Goal: Task Accomplishment & Management: Manage account settings

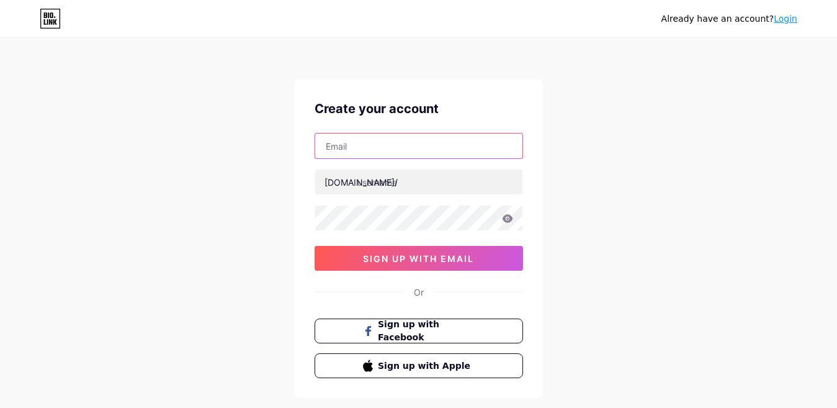
click at [389, 137] on input "text" at bounding box center [418, 145] width 207 height 25
type input "[EMAIL_ADDRESS][DOMAIN_NAME]"
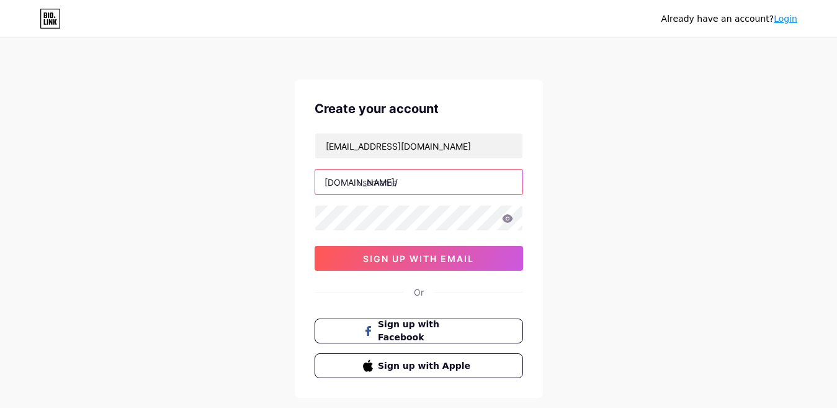
click at [376, 178] on input "text" at bounding box center [418, 181] width 207 height 25
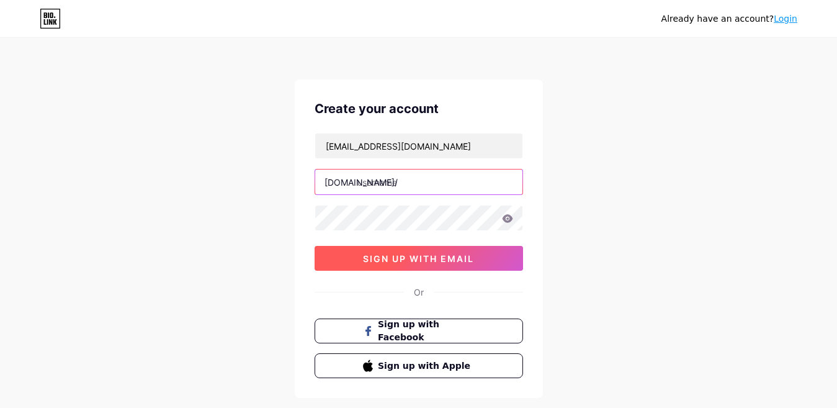
paste input "dogovinhvuong"
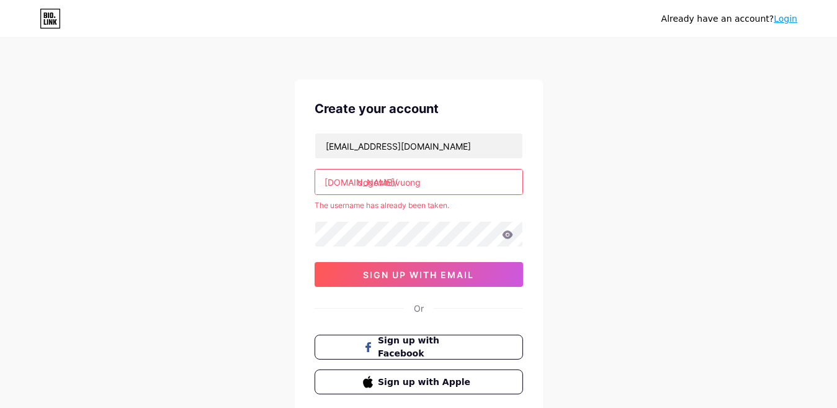
click at [616, 230] on div "Already have an account? Login Create your account [EMAIL_ADDRESS][DOMAIN_NAME]…" at bounding box center [418, 245] width 837 height 491
click at [458, 183] on input "dogovinhvuong" at bounding box center [418, 181] width 207 height 25
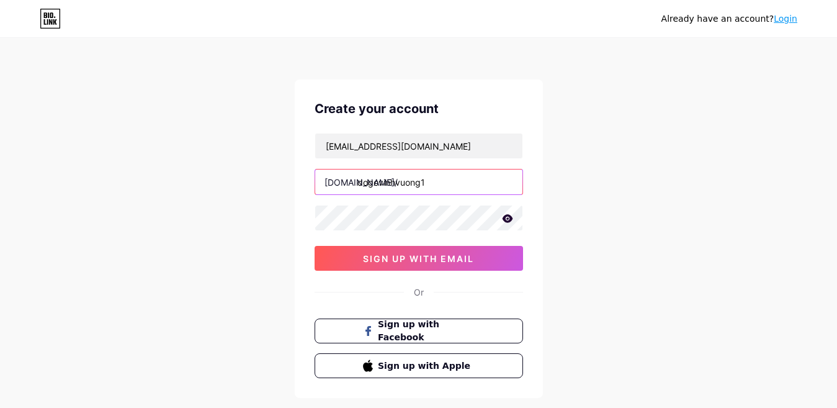
type input "dogovinhvuong1"
click at [680, 230] on div "Already have an account? Login Create your account [EMAIL_ADDRESS][DOMAIN_NAME]…" at bounding box center [418, 237] width 837 height 475
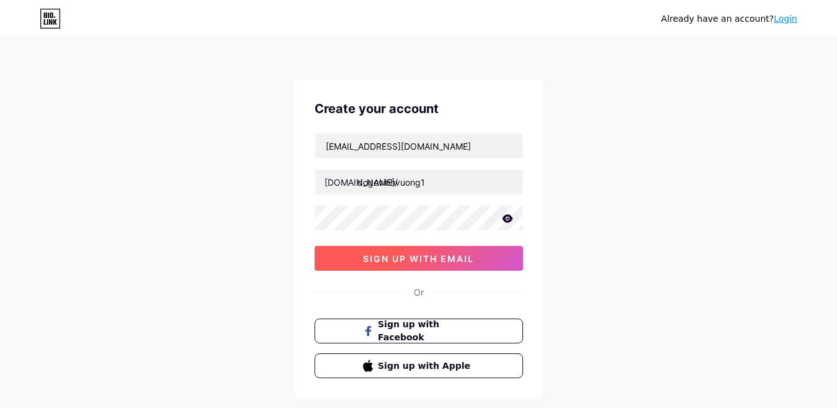
click at [449, 255] on span "sign up with email" at bounding box center [418, 258] width 111 height 11
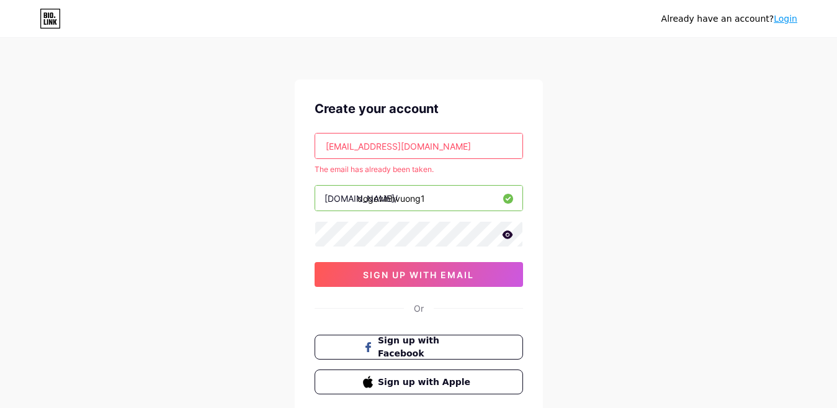
click at [785, 19] on link "Login" at bounding box center [786, 19] width 24 height 10
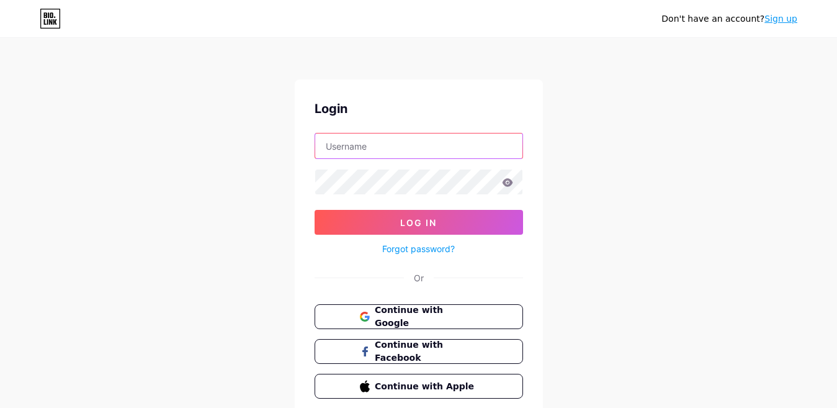
click at [356, 144] on input "text" at bounding box center [418, 145] width 207 height 25
click at [382, 142] on input "[EMAIL_ADDRESS][DOMAIN_NAME]" at bounding box center [418, 145] width 207 height 25
paste input "dogovinhvuong"
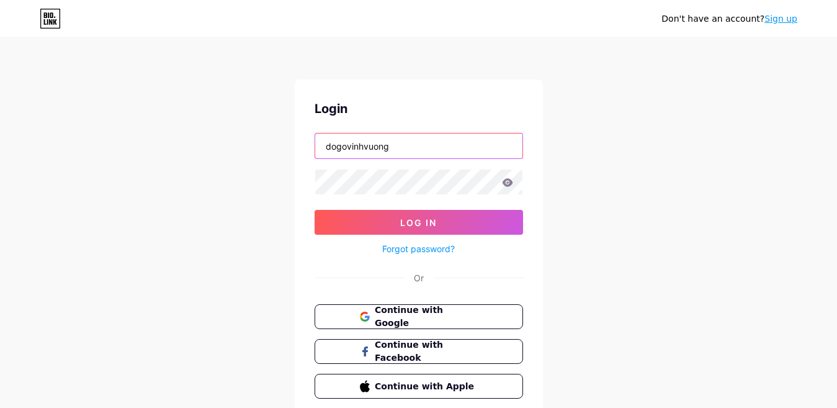
type input "dogovinhvuong"
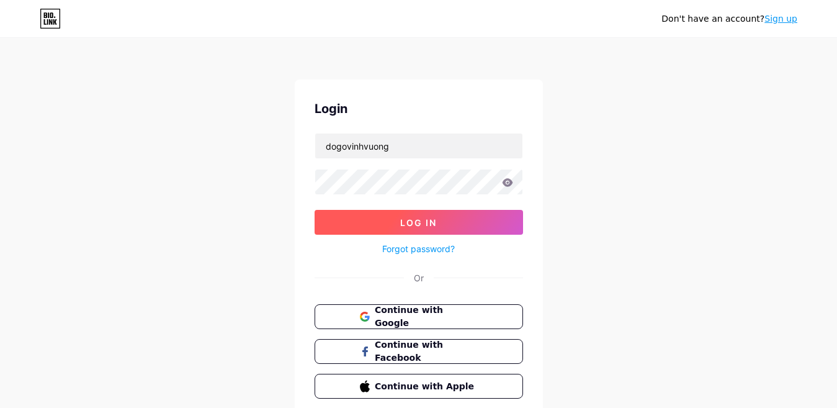
click at [341, 225] on button "Log In" at bounding box center [419, 222] width 209 height 25
